Goal: Task Accomplishment & Management: Use online tool/utility

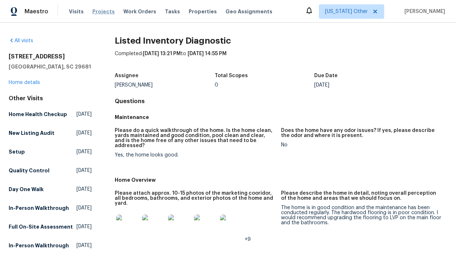
click at [105, 14] on span "Projects" at bounding box center [103, 11] width 22 height 7
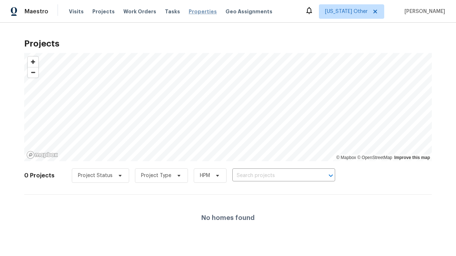
click at [189, 12] on span "Properties" at bounding box center [203, 11] width 28 height 7
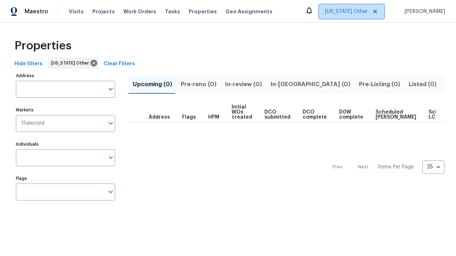
click at [363, 16] on span "Alabama Other" at bounding box center [351, 11] width 65 height 14
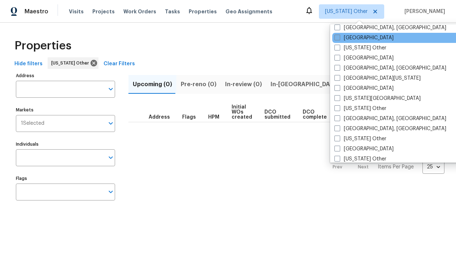
scroll to position [257, 0]
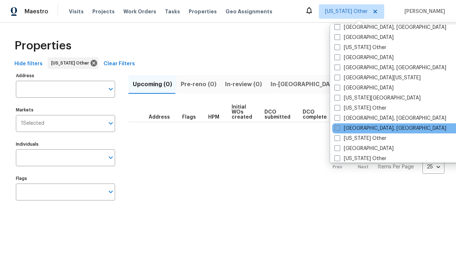
click at [338, 127] on span at bounding box center [338, 128] width 6 height 6
click at [338, 127] on input "[GEOGRAPHIC_DATA], [GEOGRAPHIC_DATA]" at bounding box center [337, 127] width 5 height 5
checkbox input "true"
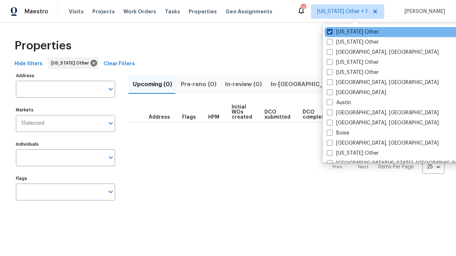
click at [333, 34] on label "[US_STATE] Other" at bounding box center [353, 32] width 52 height 7
click at [332, 33] on input "[US_STATE] Other" at bounding box center [329, 31] width 5 height 5
checkbox input "false"
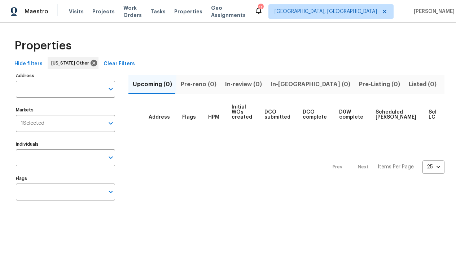
click at [300, 38] on div "Properties" at bounding box center [228, 45] width 433 height 23
click at [307, 48] on div "Properties" at bounding box center [228, 45] width 433 height 23
click at [91, 65] on icon at bounding box center [94, 63] width 6 height 6
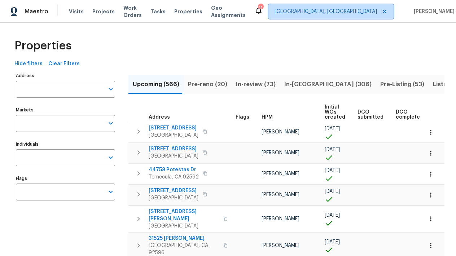
click at [356, 14] on span "[GEOGRAPHIC_DATA], [GEOGRAPHIC_DATA]" at bounding box center [326, 11] width 103 height 7
click at [244, 50] on div "Properties" at bounding box center [228, 45] width 433 height 23
click at [351, 10] on span "[GEOGRAPHIC_DATA], [GEOGRAPHIC_DATA]" at bounding box center [326, 11] width 103 height 7
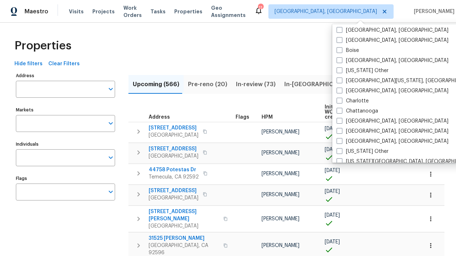
scroll to position [86, 0]
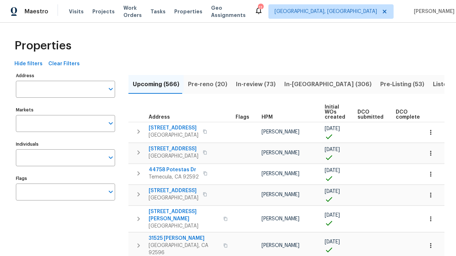
click at [257, 44] on div "Properties" at bounding box center [228, 45] width 433 height 23
click at [430, 8] on span "[PERSON_NAME]" at bounding box center [433, 11] width 44 height 7
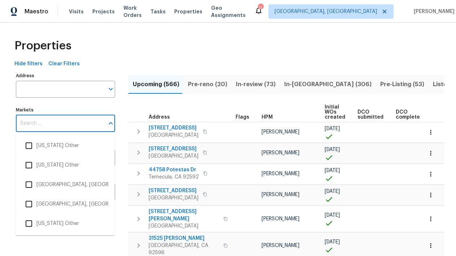
click at [34, 119] on input "Markets" at bounding box center [60, 123] width 88 height 17
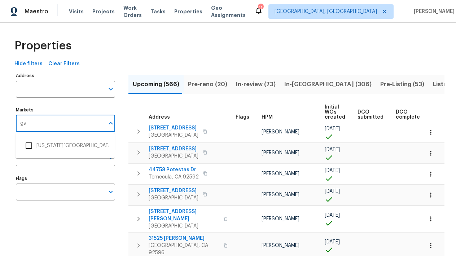
type input "g"
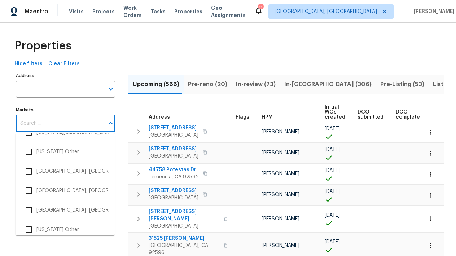
scroll to position [744, 0]
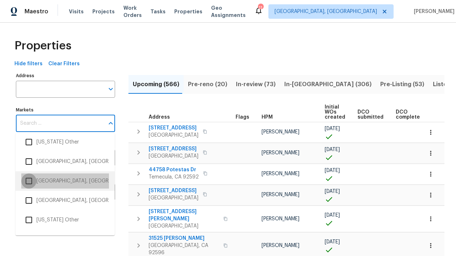
click at [30, 179] on input "checkbox" at bounding box center [28, 181] width 15 height 15
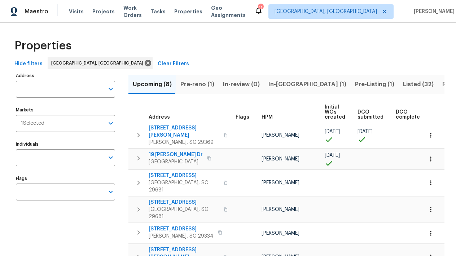
click at [194, 80] on span "Pre-reno (1)" at bounding box center [198, 84] width 34 height 10
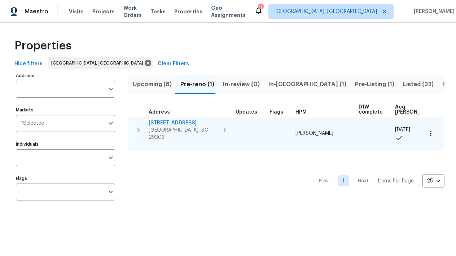
click at [158, 121] on span "44 Willowood Dr" at bounding box center [184, 122] width 70 height 7
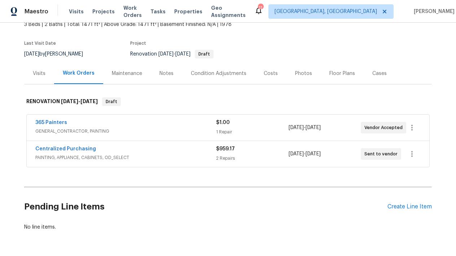
scroll to position [48, 0]
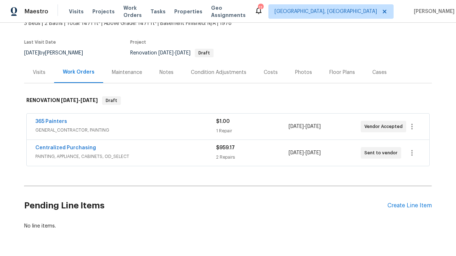
click at [122, 158] on span "PAINTING, APPLIANCE, CABINETS, OD_SELECT" at bounding box center [125, 156] width 181 height 7
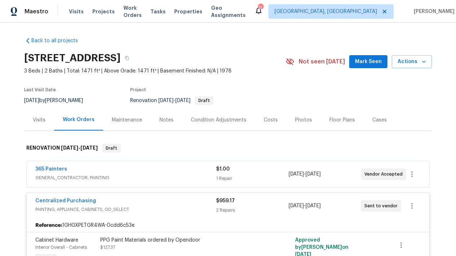
scroll to position [0, 0]
click at [212, 118] on div "Condition Adjustments" at bounding box center [219, 120] width 56 height 7
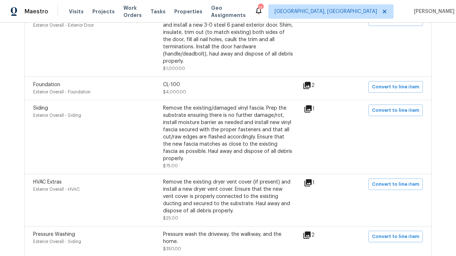
scroll to position [1323, 0]
click at [213, 137] on div "Remove the existing/damaged vinyl fascia. Prep the substrate ensuring there is …" at bounding box center [228, 133] width 130 height 58
click at [312, 105] on icon at bounding box center [308, 108] width 7 height 7
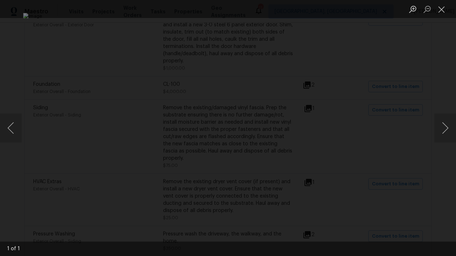
click at [425, 86] on div "Lightbox" at bounding box center [228, 128] width 456 height 256
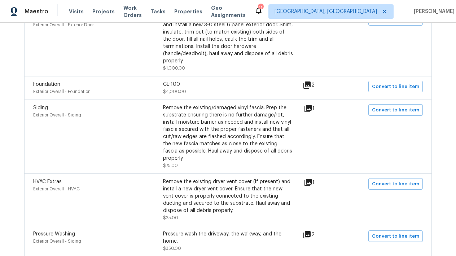
click at [312, 179] on icon at bounding box center [308, 182] width 7 height 7
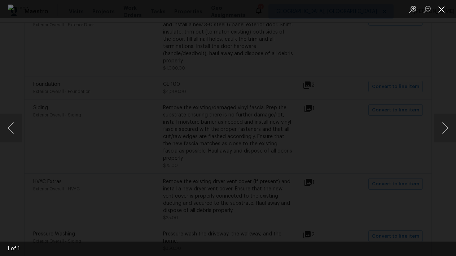
click at [439, 9] on button "Close lightbox" at bounding box center [442, 9] width 14 height 13
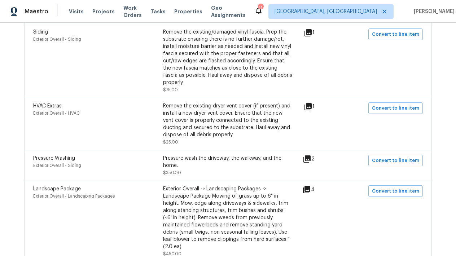
scroll to position [1399, 0]
click at [397, 105] on span "Convert to line item" at bounding box center [395, 109] width 47 height 8
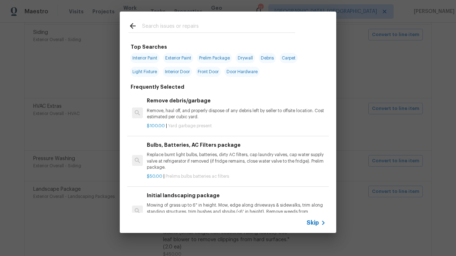
click at [171, 26] on input "text" at bounding box center [218, 27] width 153 height 11
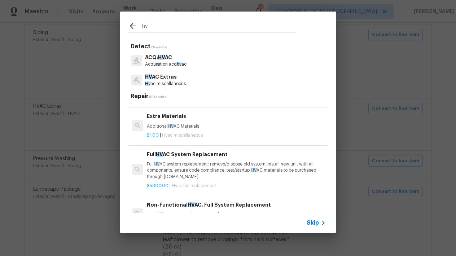
scroll to position [146, 0]
type input "hv"
click at [185, 130] on div "$1.00 | Hvac miscellaneous" at bounding box center [236, 134] width 179 height 9
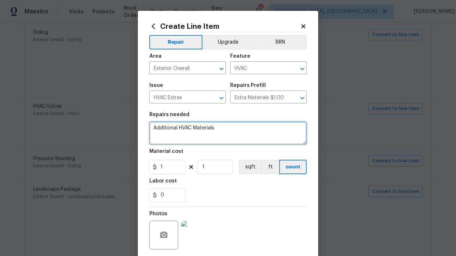
click at [222, 134] on textarea "Additional HVAC Materials" at bounding box center [227, 133] width 157 height 23
type textarea "A"
type textarea "Install new HVAC exhaust cover on back of home."
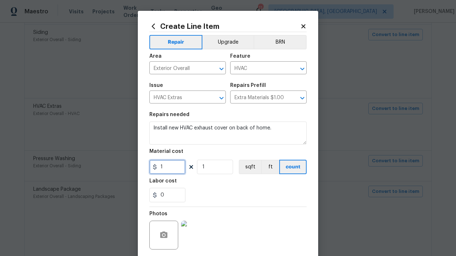
click at [166, 165] on input "1" at bounding box center [167, 167] width 36 height 14
type input "15"
click at [169, 197] on input "0" at bounding box center [167, 195] width 36 height 14
type input "15"
click at [253, 196] on div "15" at bounding box center [227, 195] width 157 height 14
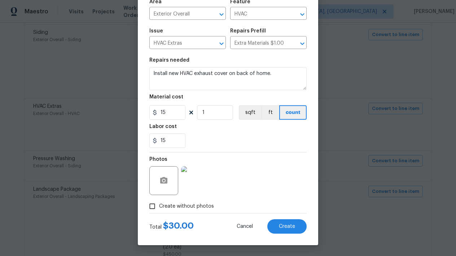
scroll to position [55, 0]
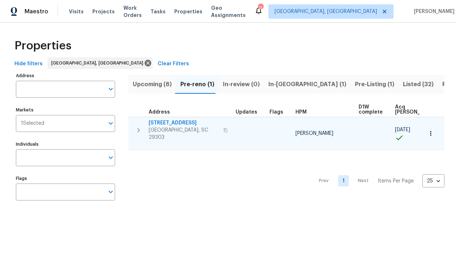
click at [162, 122] on span "44 Willowood Dr" at bounding box center [184, 122] width 70 height 7
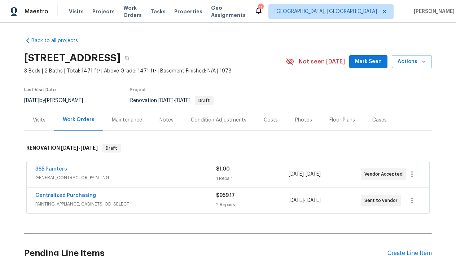
click at [370, 64] on span "Mark Seen" at bounding box center [368, 61] width 27 height 9
click at [222, 119] on div "Condition Adjustments" at bounding box center [219, 120] width 56 height 7
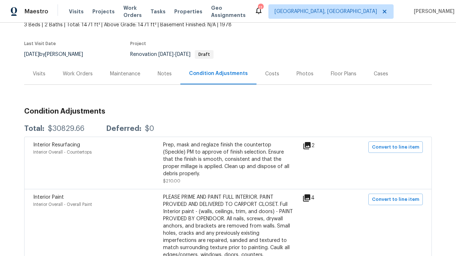
scroll to position [53, 0]
